Goal: Feedback & Contribution: Leave review/rating

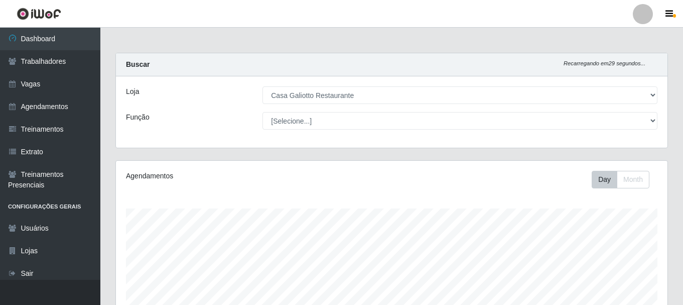
select select "279"
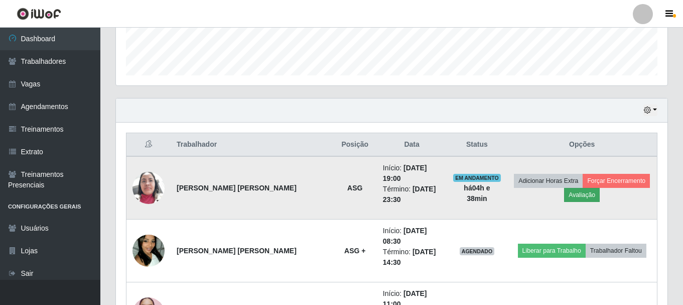
scroll to position [208, 552]
click at [587, 190] on button "Avaliação" at bounding box center [582, 195] width 36 height 14
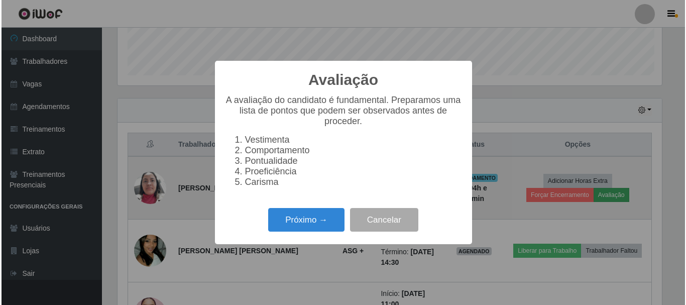
scroll to position [208, 547]
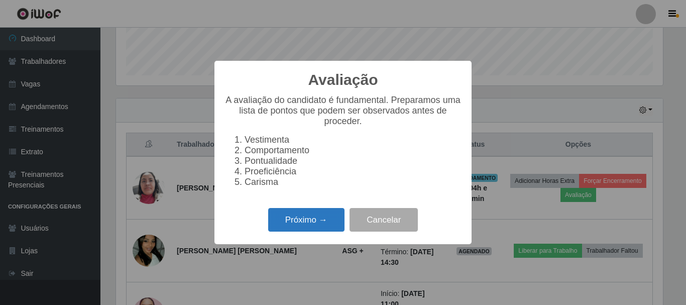
click at [317, 224] on button "Próximo →" at bounding box center [306, 220] width 76 height 24
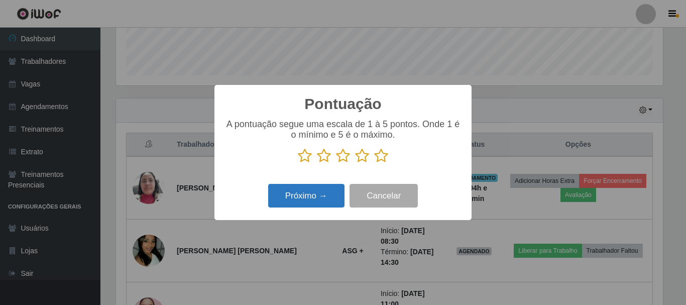
drag, startPoint x: 380, startPoint y: 157, endPoint x: 325, endPoint y: 187, distance: 62.5
click at [379, 157] on icon at bounding box center [381, 155] width 14 height 15
click at [374, 163] on input "radio" at bounding box center [374, 163] width 0 height 0
click at [320, 190] on button "Próximo →" at bounding box center [306, 196] width 76 height 24
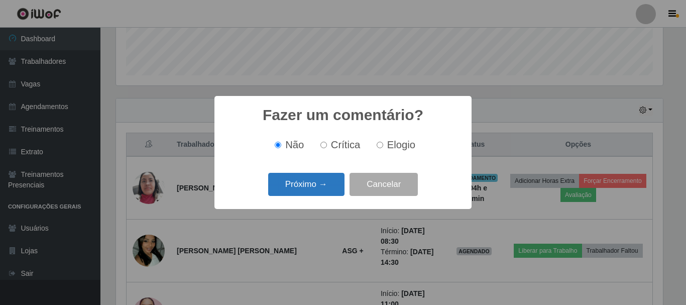
click at [298, 193] on button "Próximo →" at bounding box center [306, 185] width 76 height 24
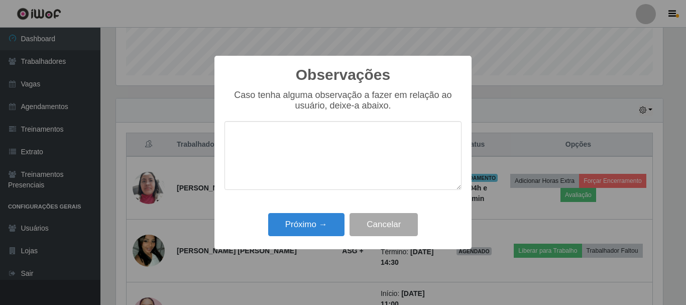
click at [297, 238] on div "Próximo → Cancelar" at bounding box center [342, 224] width 237 height 29
click at [310, 230] on button "Próximo →" at bounding box center [306, 225] width 76 height 24
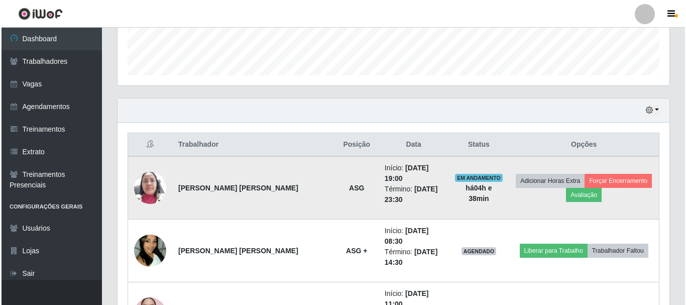
scroll to position [208, 552]
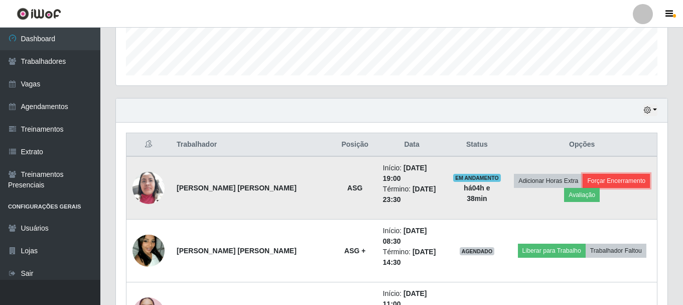
click at [606, 178] on button "Forçar Encerramento" at bounding box center [616, 181] width 67 height 14
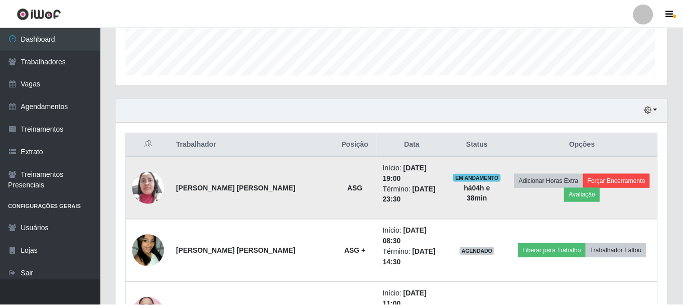
scroll to position [208, 547]
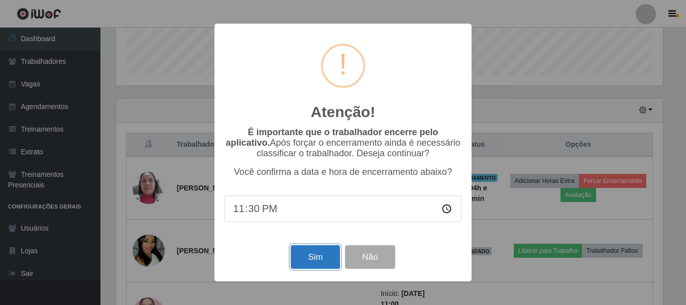
click at [309, 251] on button "Sim" at bounding box center [315, 257] width 49 height 24
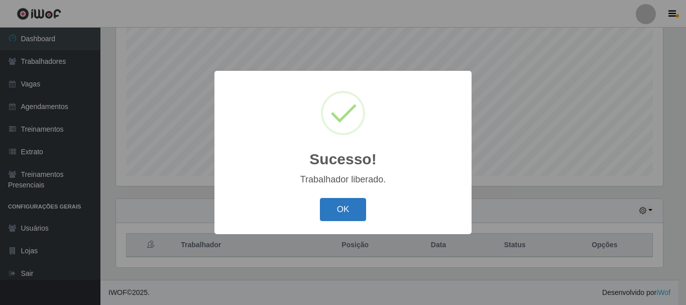
click at [333, 216] on button "OK" at bounding box center [343, 210] width 47 height 24
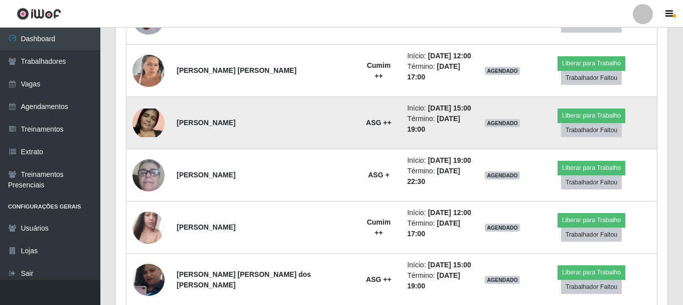
scroll to position [318, 0]
